Goal: Check status: Check status

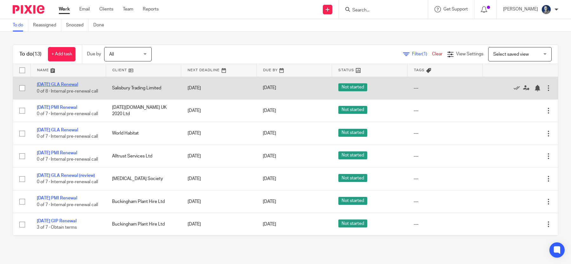
click at [68, 82] on link "[DATE] GLA Renewal" at bounding box center [57, 84] width 41 height 4
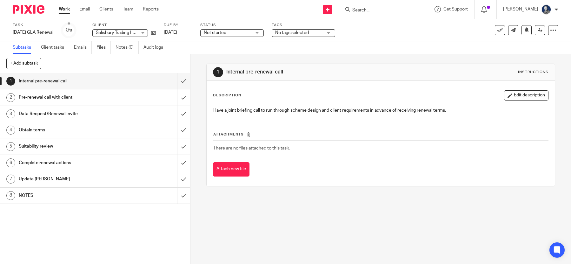
click at [61, 10] on link "Work" at bounding box center [64, 9] width 11 height 6
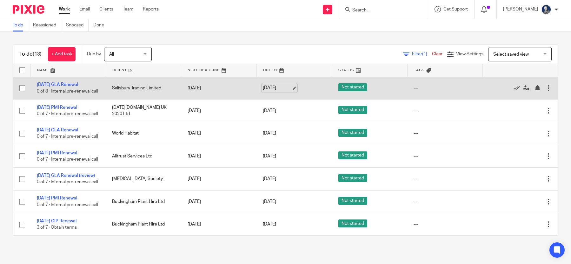
click at [289, 87] on link "[DATE]" at bounding box center [277, 87] width 29 height 7
